Goal: Transaction & Acquisition: Purchase product/service

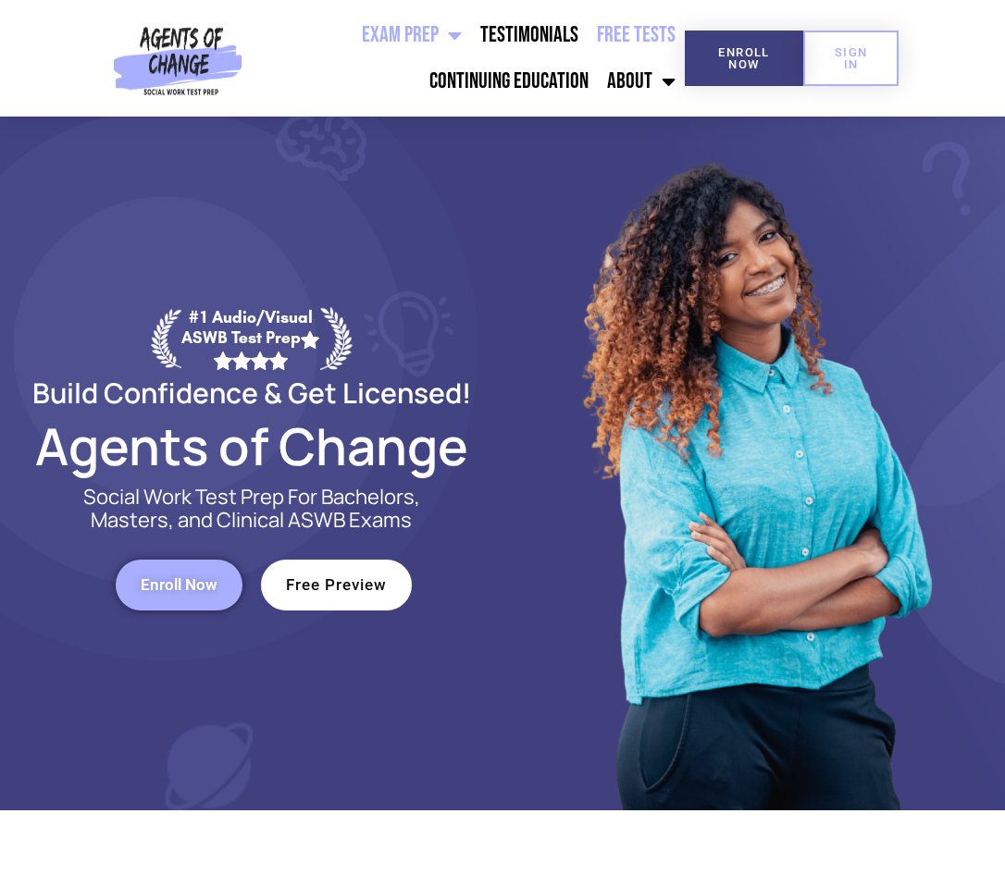
click at [620, 18] on link "Free Tests" at bounding box center [635, 35] width 97 height 46
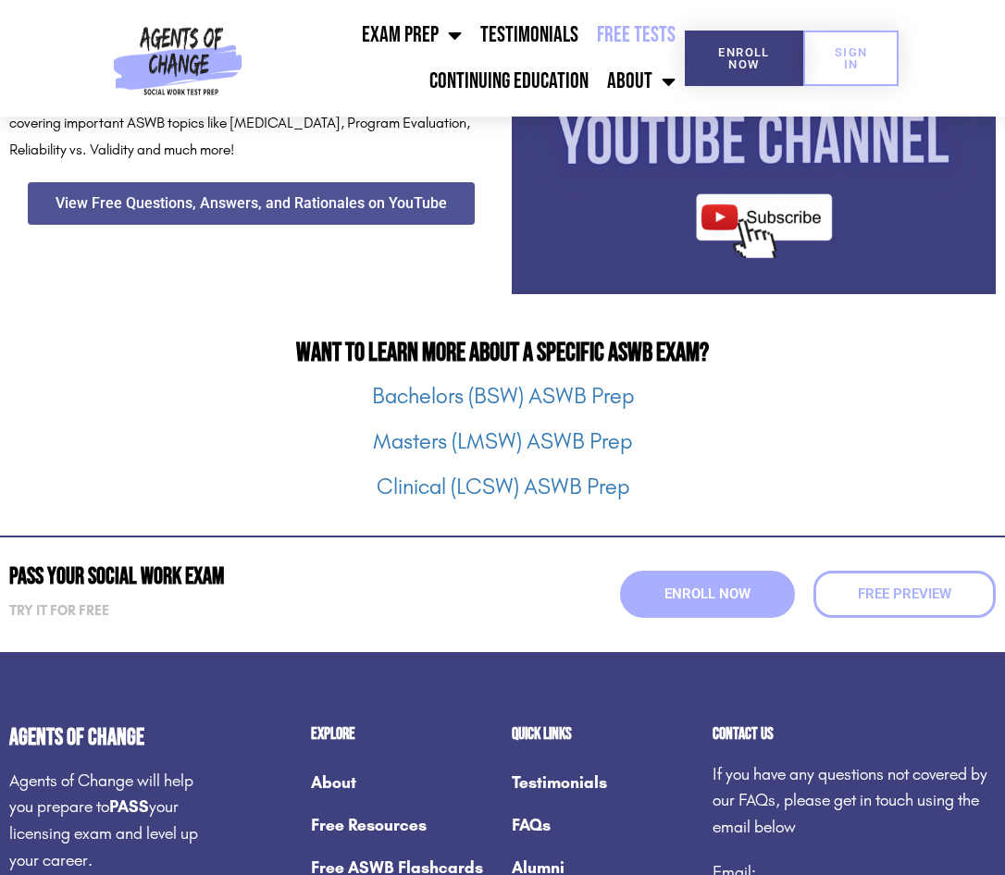
scroll to position [2128, 0]
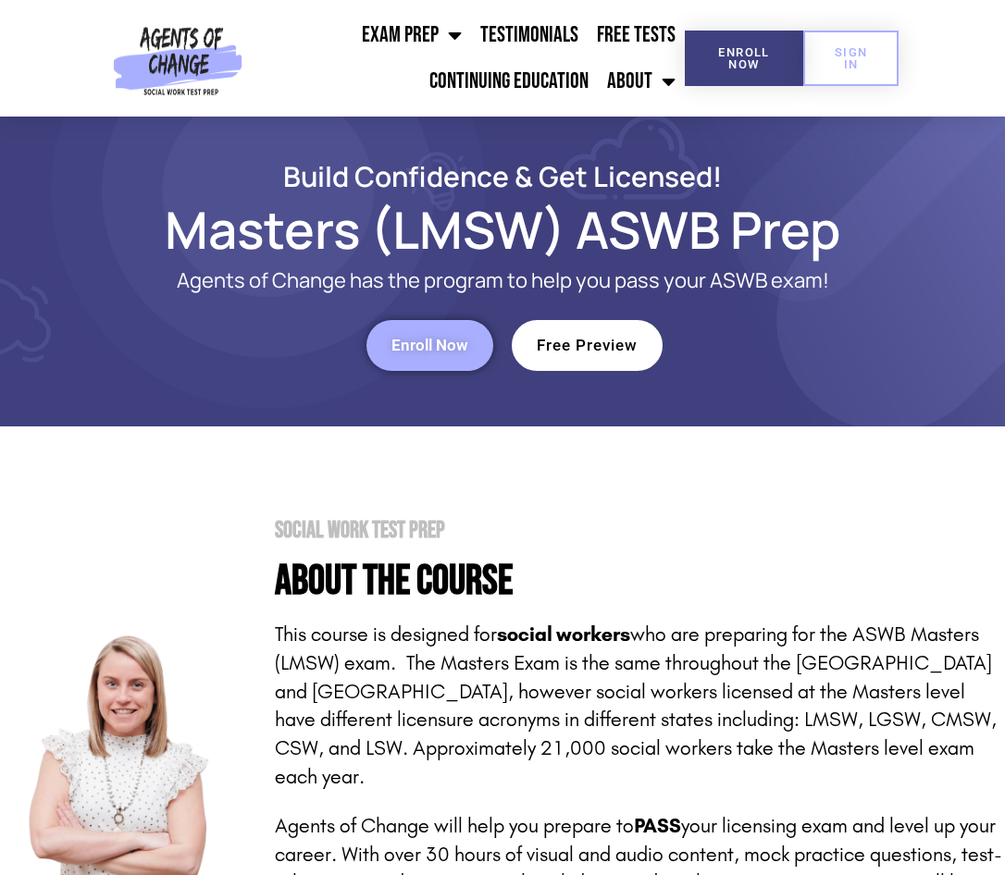
drag, startPoint x: 582, startPoint y: 319, endPoint x: 550, endPoint y: 342, distance: 39.0
click at [386, 313] on div "Enroll Now" at bounding box center [274, 345] width 456 height 69
click at [391, 330] on link "Enroll Now" at bounding box center [429, 345] width 127 height 51
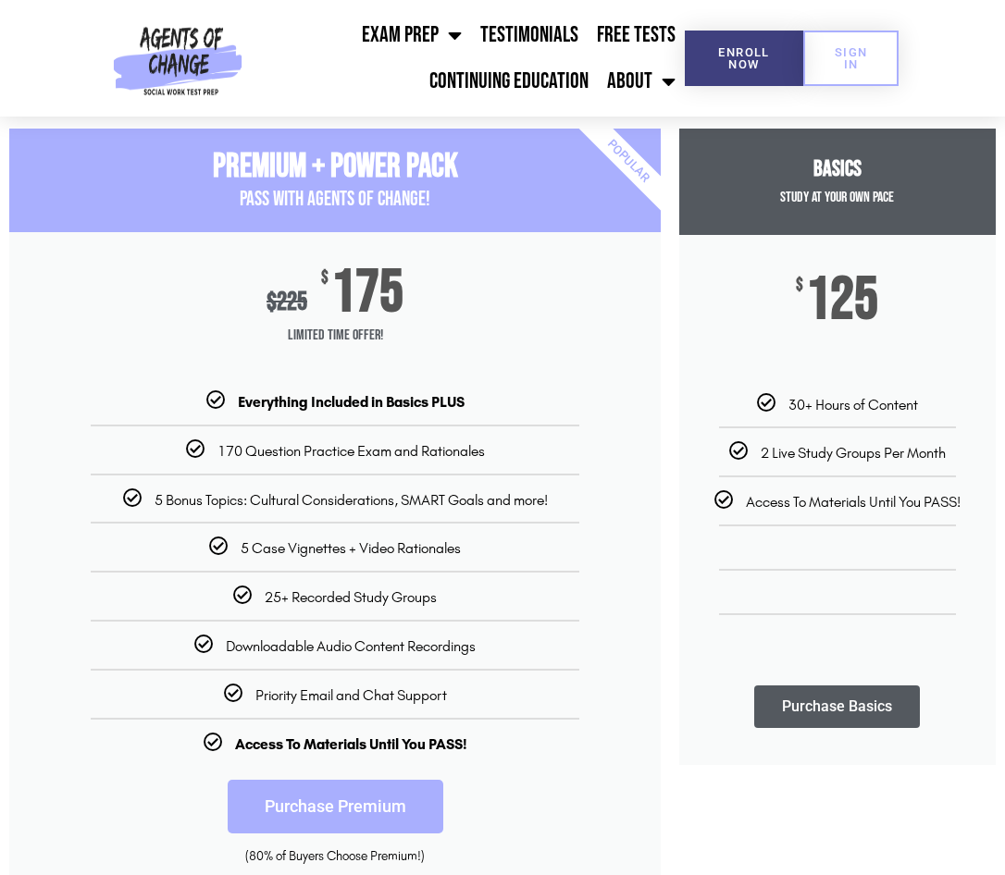
scroll to position [185, 0]
